Goal: Information Seeking & Learning: Understand process/instructions

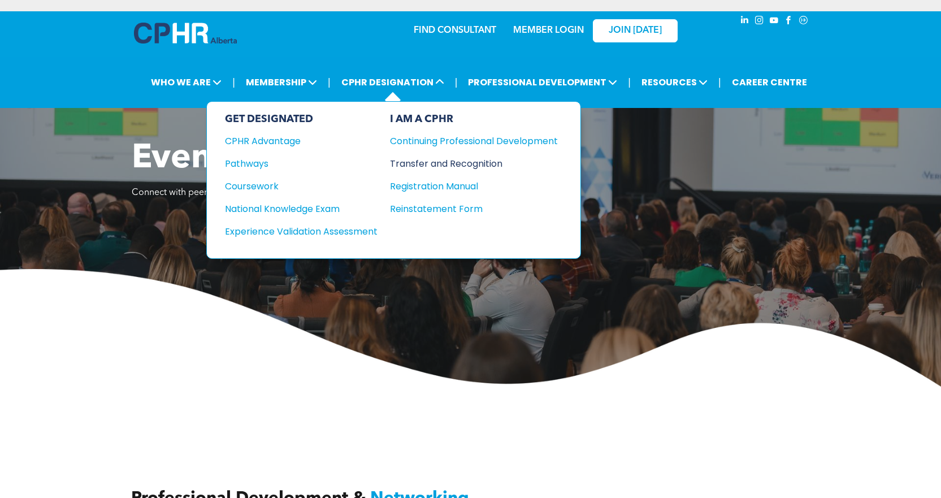
click at [452, 164] on div "Transfer and Recognition" at bounding box center [465, 164] width 151 height 14
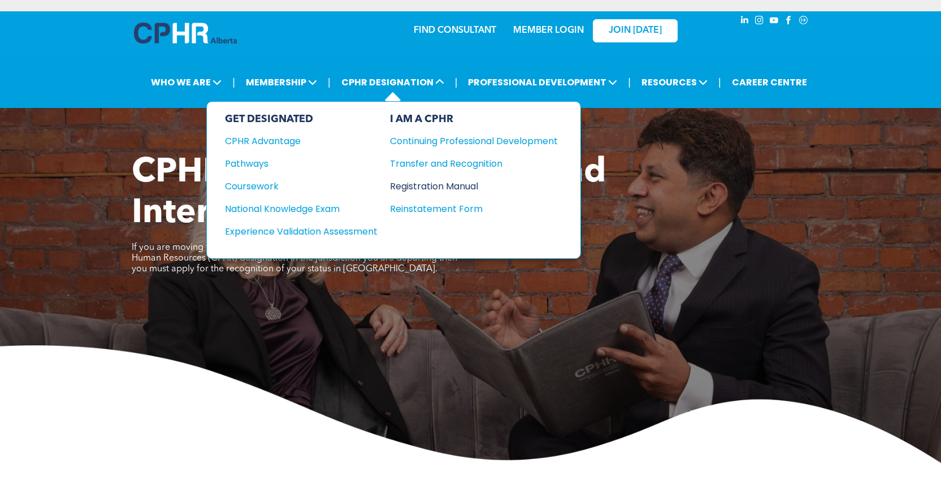
click at [442, 188] on div "Registration Manual" at bounding box center [465, 186] width 151 height 14
